Goal: Task Accomplishment & Management: Manage account settings

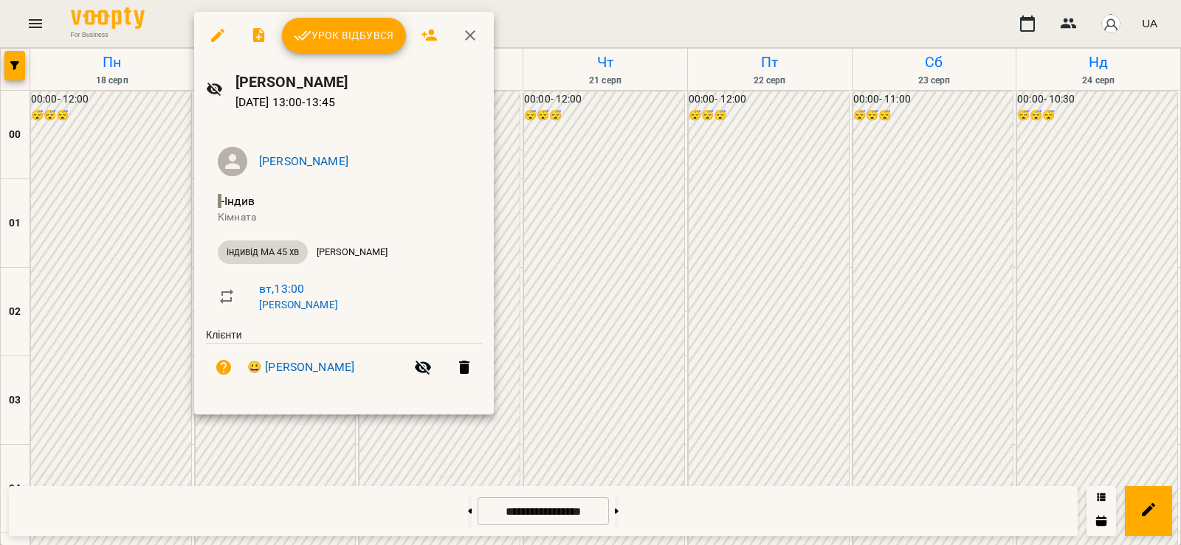
scroll to position [1033, 0]
click at [309, 40] on icon "button" at bounding box center [303, 36] width 18 height 18
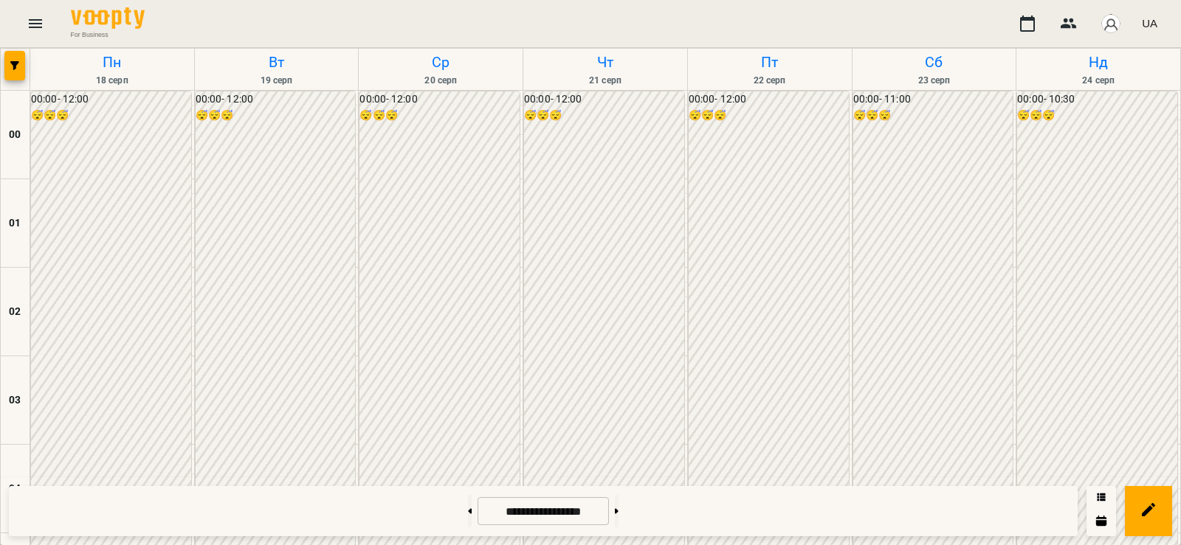
scroll to position [1378, 0]
click at [462, 512] on div at bounding box center [470, 511] width 16 height 32
click at [468, 516] on button at bounding box center [470, 511] width 4 height 32
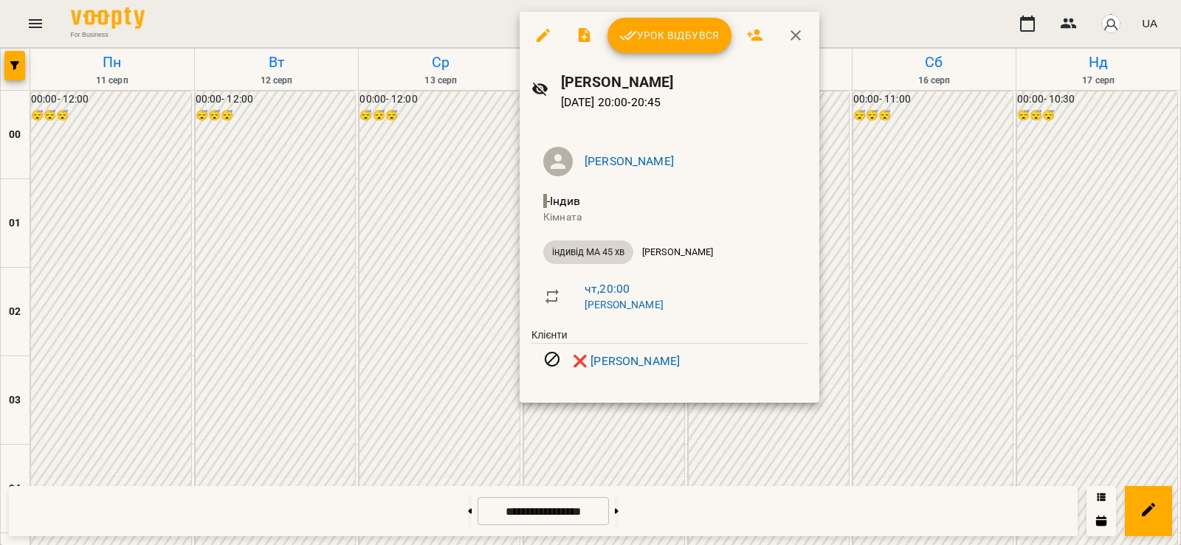
click at [433, 368] on div at bounding box center [590, 272] width 1181 height 545
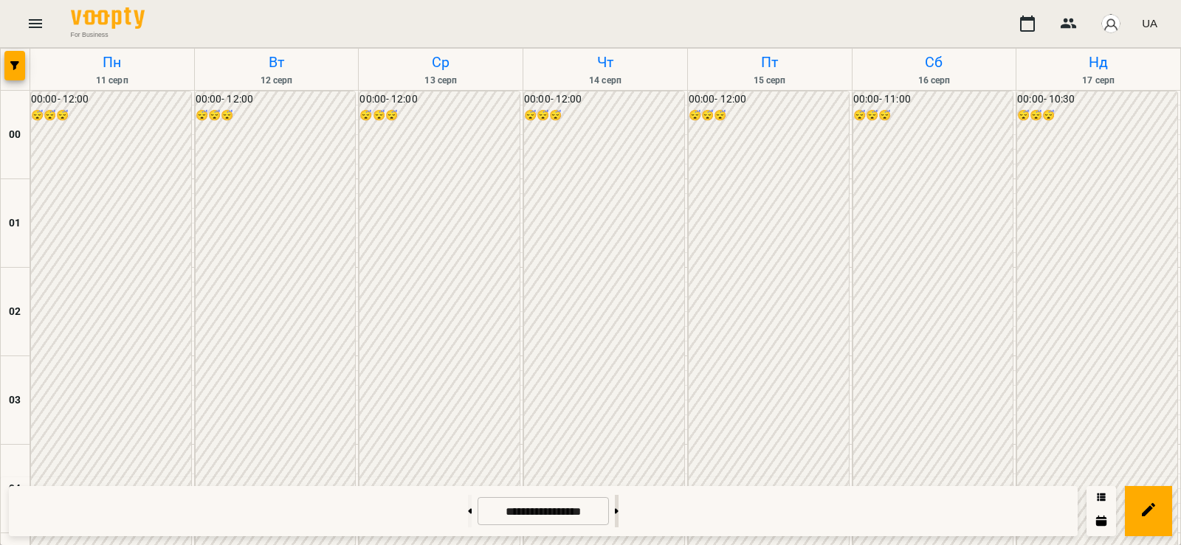
click at [619, 517] on button at bounding box center [617, 511] width 4 height 32
type input "**********"
